Goal: Transaction & Acquisition: Subscribe to service/newsletter

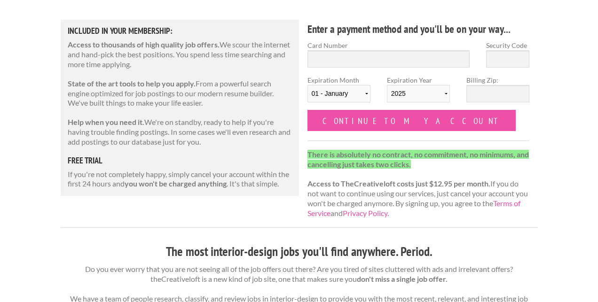
scroll to position [109, 0]
click at [359, 46] on label "Card Number" at bounding box center [389, 45] width 163 height 10
click at [359, 50] on input "Card Number" at bounding box center [389, 58] width 163 height 17
click at [355, 64] on input "Card Number" at bounding box center [389, 58] width 163 height 17
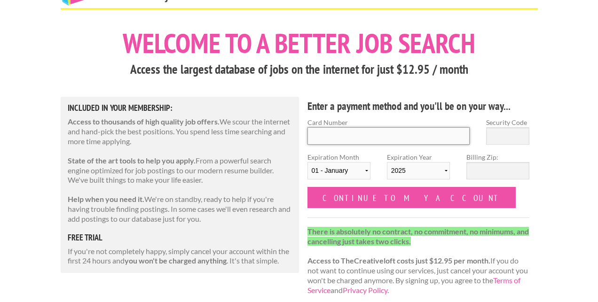
scroll to position [29, 0]
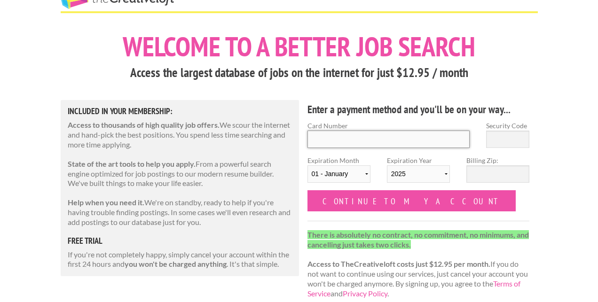
click at [327, 138] on input "Card Number" at bounding box center [389, 139] width 163 height 17
click at [437, 139] on input "Card Number" at bounding box center [389, 139] width 163 height 17
click at [492, 171] on input "Billing Zip:" at bounding box center [498, 174] width 63 height 17
type input "06824"
click at [432, 146] on input "Card Number" at bounding box center [389, 139] width 163 height 17
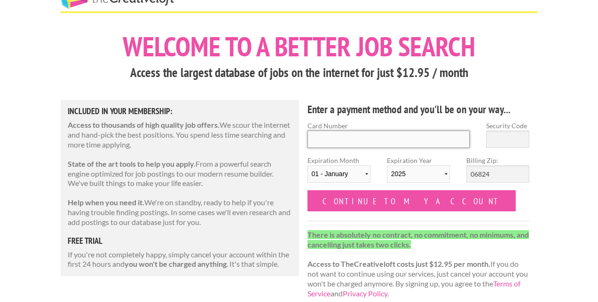
type input "[CREDIT_CARD_NUMBER]"
type input "470"
select select "10"
select select "2030"
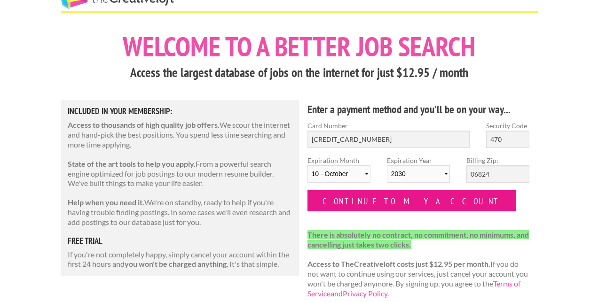
click at [382, 201] on input "Continue to my account" at bounding box center [412, 201] width 209 height 21
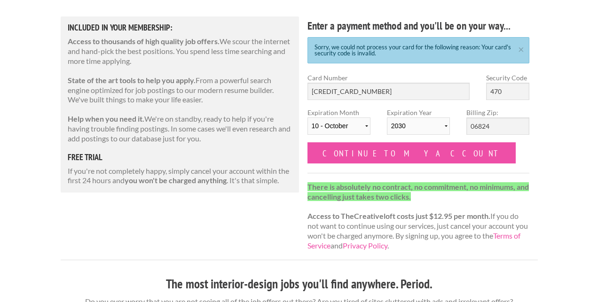
scroll to position [117, 0]
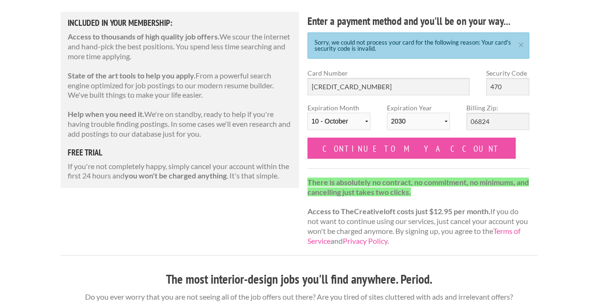
click at [408, 95] on div "Card Number 4100390793022399" at bounding box center [388, 85] width 179 height 35
click at [406, 88] on input "[CREDIT_CARD_NUMBER]" at bounding box center [389, 86] width 163 height 17
click at [463, 155] on form "Card Number 4100390793022399 Security Code 470 Expiration Month 01 - January 02…" at bounding box center [419, 113] width 223 height 91
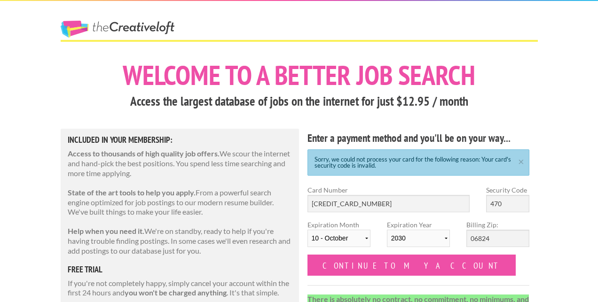
scroll to position [0, 0]
